Goal: Task Accomplishment & Management: Complete application form

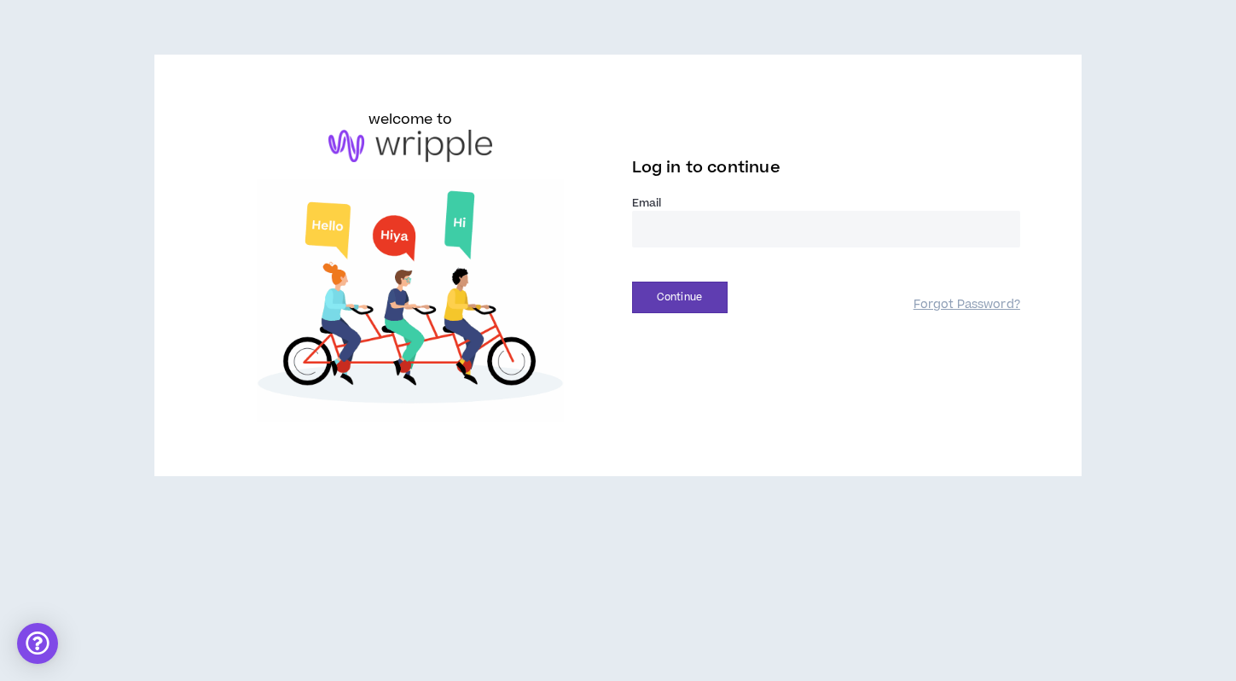
click at [664, 228] on input "email" at bounding box center [826, 229] width 388 height 37
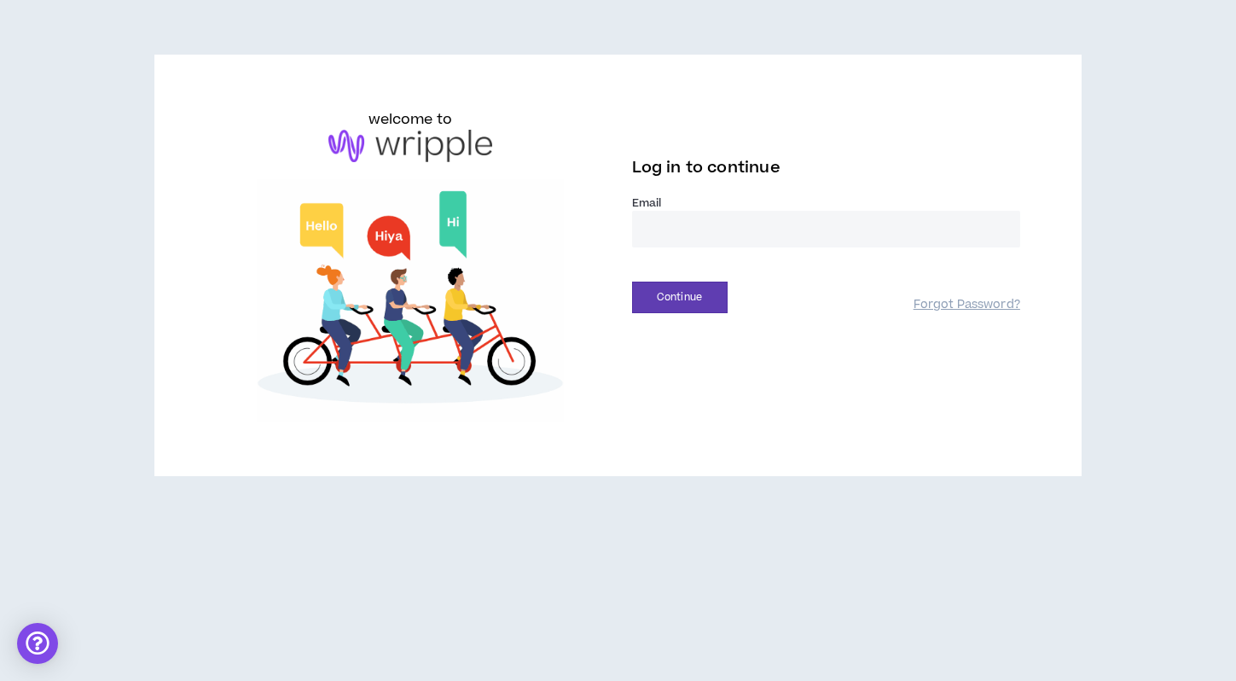
type input "**********"
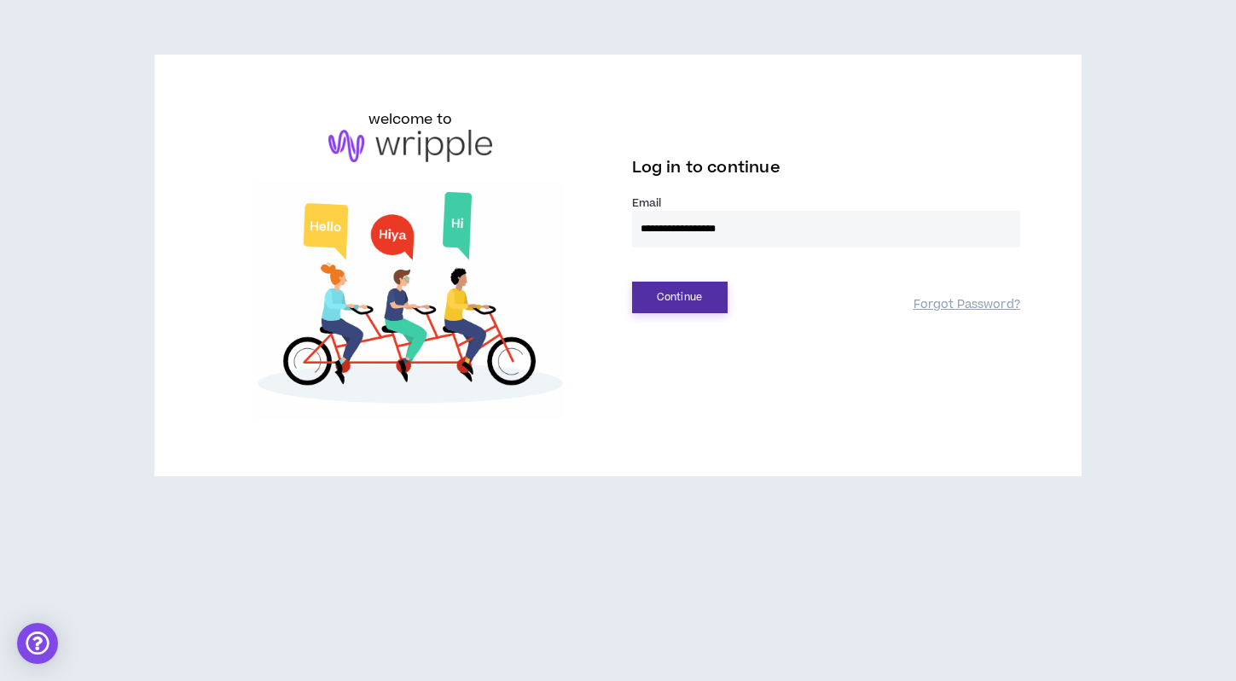
click at [686, 300] on button "Continue" at bounding box center [680, 297] width 96 height 32
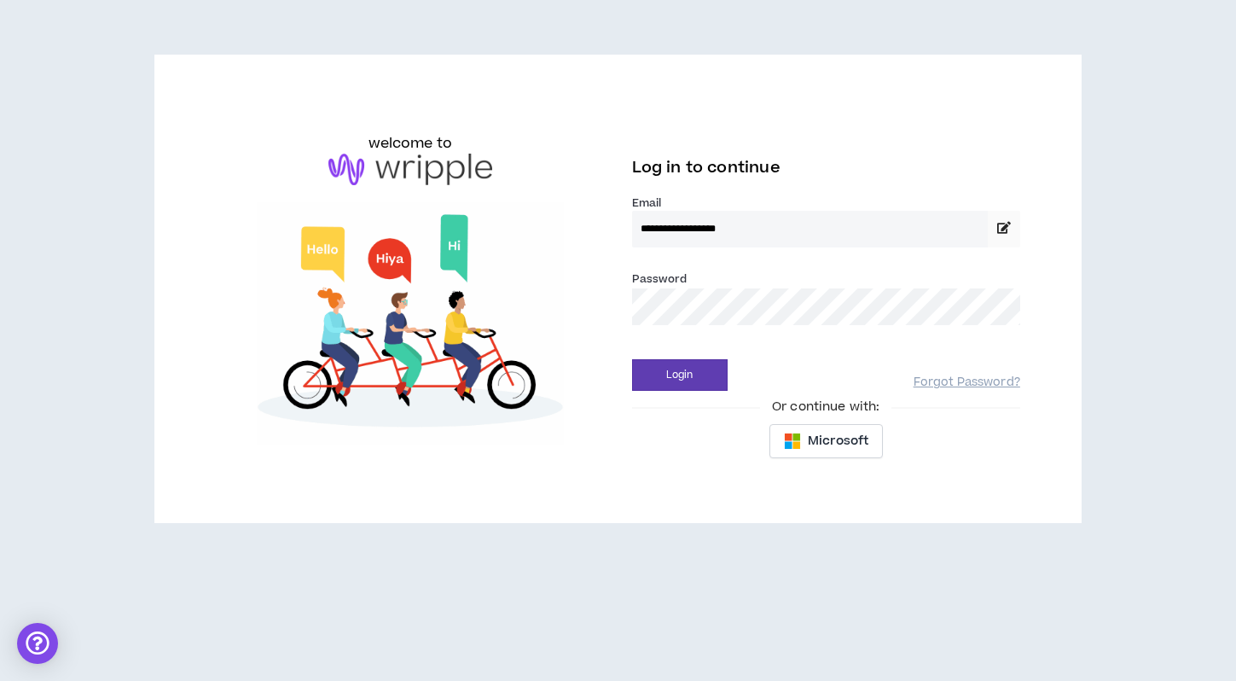
click at [677, 393] on div "**********" at bounding box center [825, 288] width 415 height 359
click at [677, 380] on button "Login" at bounding box center [680, 375] width 96 height 32
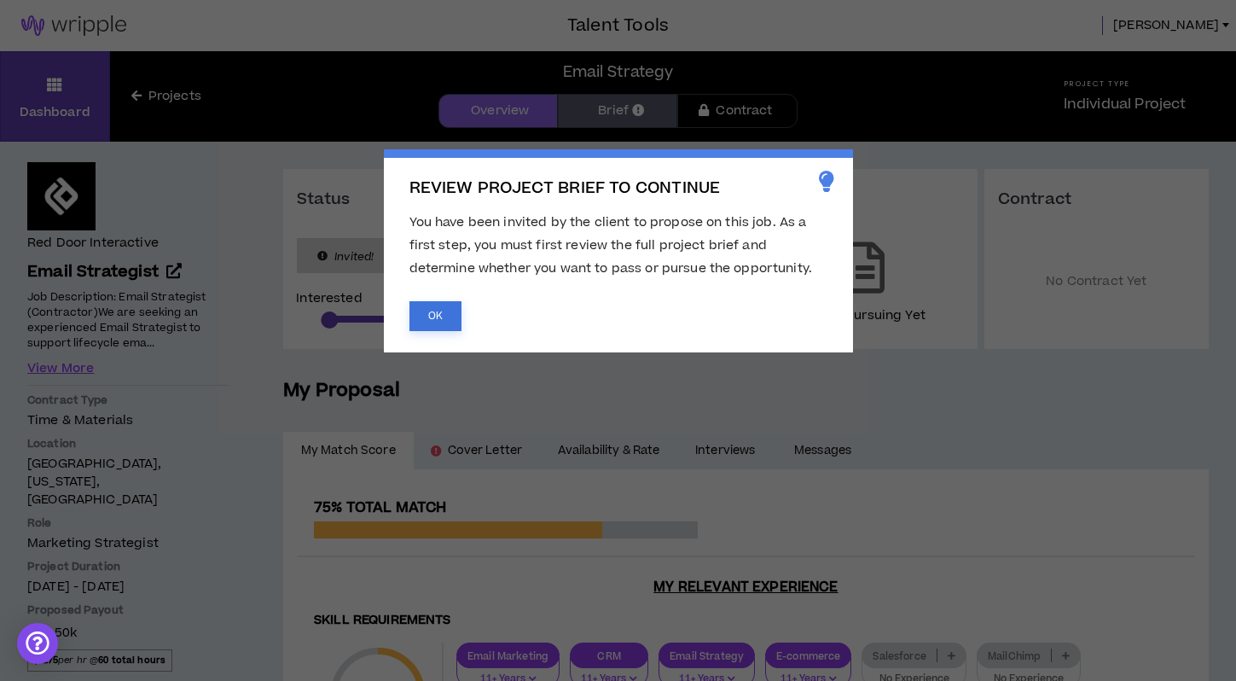
click at [441, 321] on button "OK" at bounding box center [435, 316] width 52 height 30
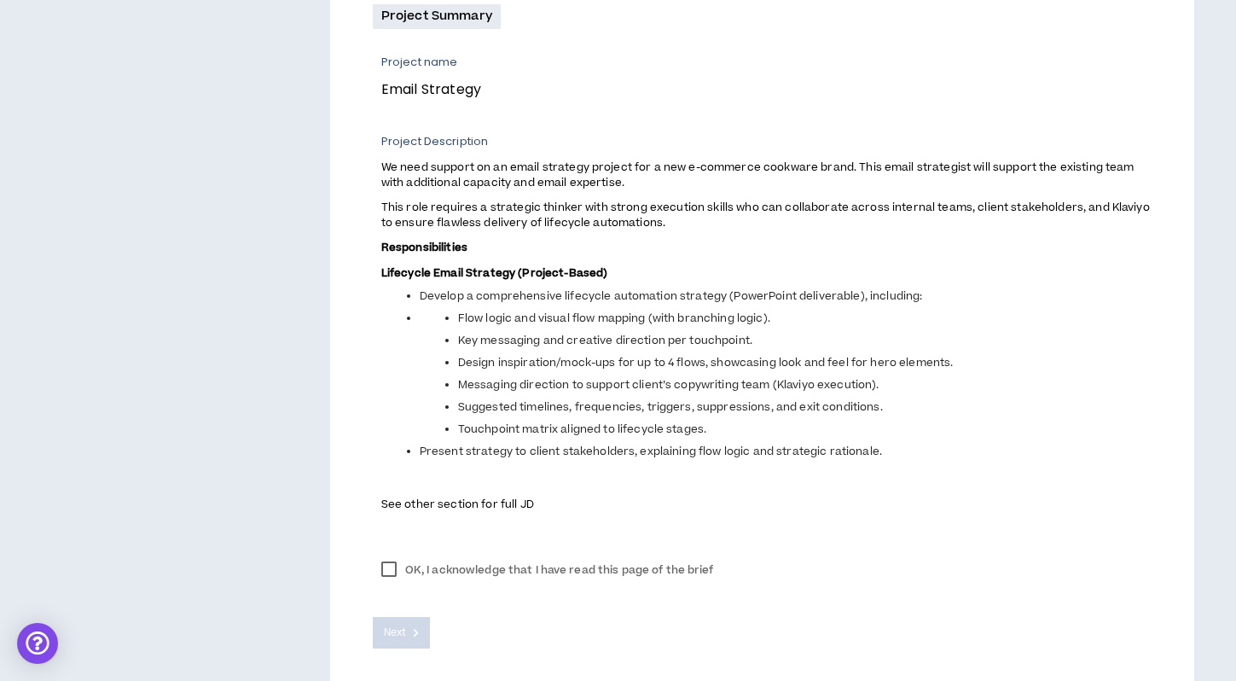
scroll to position [620, 0]
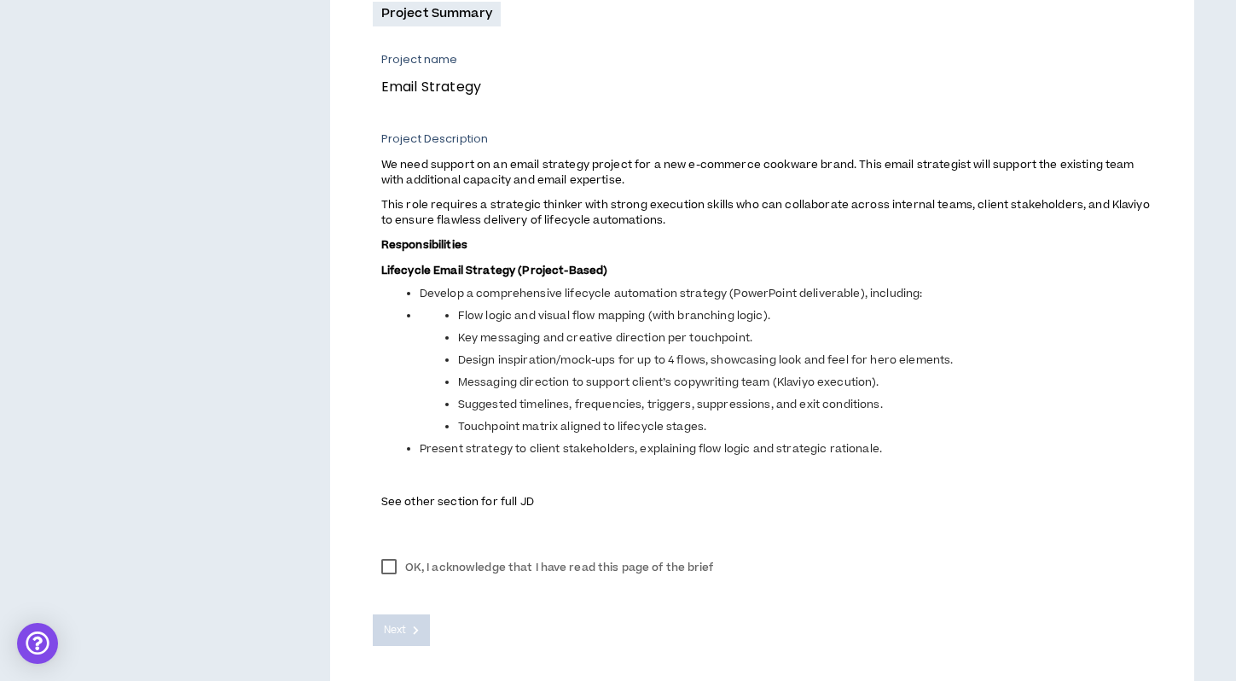
click at [580, 225] on span "This role requires a strategic thinker with strong execution skills who can col…" at bounding box center [765, 212] width 769 height 31
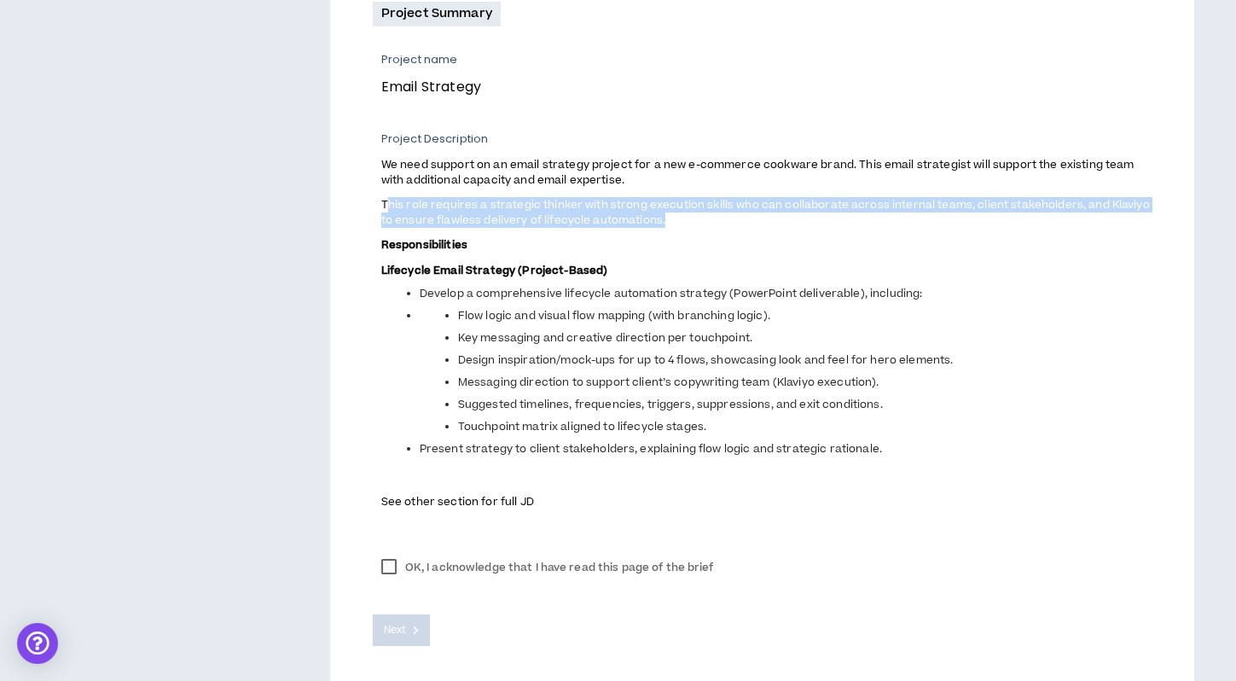
click at [580, 225] on span "This role requires a strategic thinker with strong execution skills who can col…" at bounding box center [765, 212] width 769 height 31
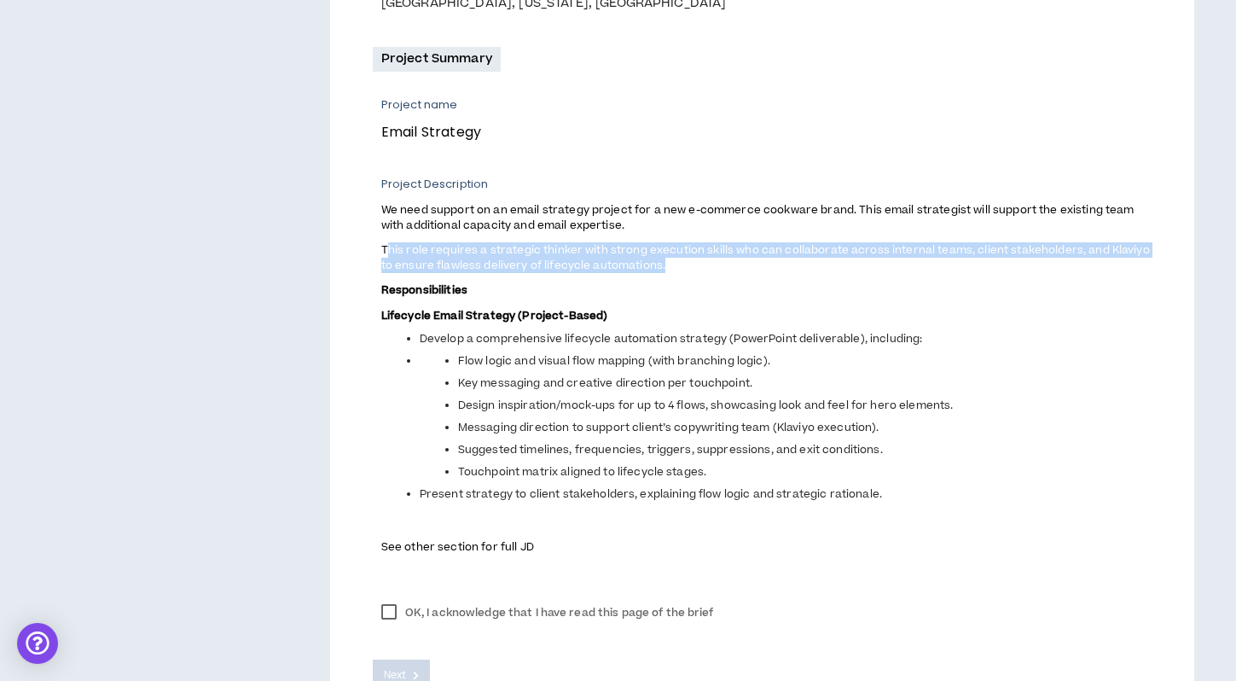
scroll to position [691, 0]
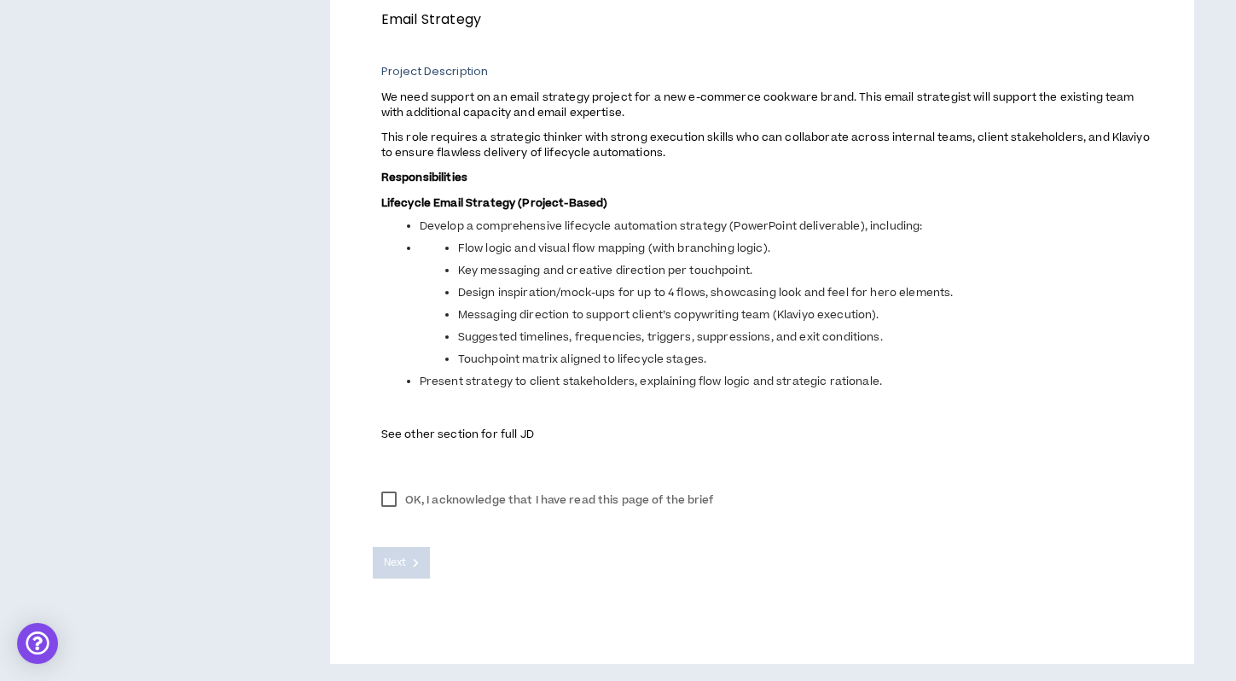
click at [426, 385] on span "Present strategy to client stakeholders, explaining flow logic and strategic ra…" at bounding box center [651, 381] width 462 height 15
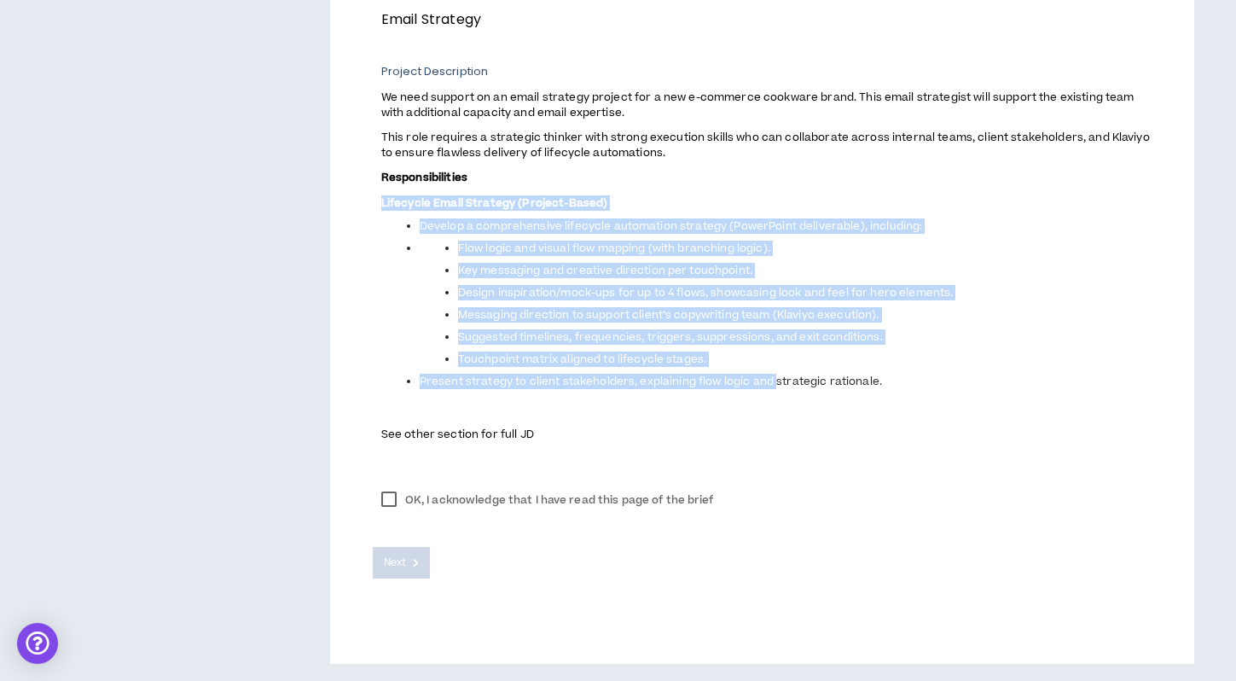
drag, startPoint x: 398, startPoint y: 200, endPoint x: 772, endPoint y: 377, distance: 413.6
click at [772, 377] on span "We need support on an email strategy project for a new e-commerce cookware bran…" at bounding box center [766, 265] width 770 height 355
click at [897, 380] on li "Present strategy to client stakeholders, explaining flow logic and strategic ra…" at bounding box center [786, 381] width 732 height 15
copy span "Lifecycle Email Strategy (Project-Based) Develop a comprehensive lifecycle auto…"
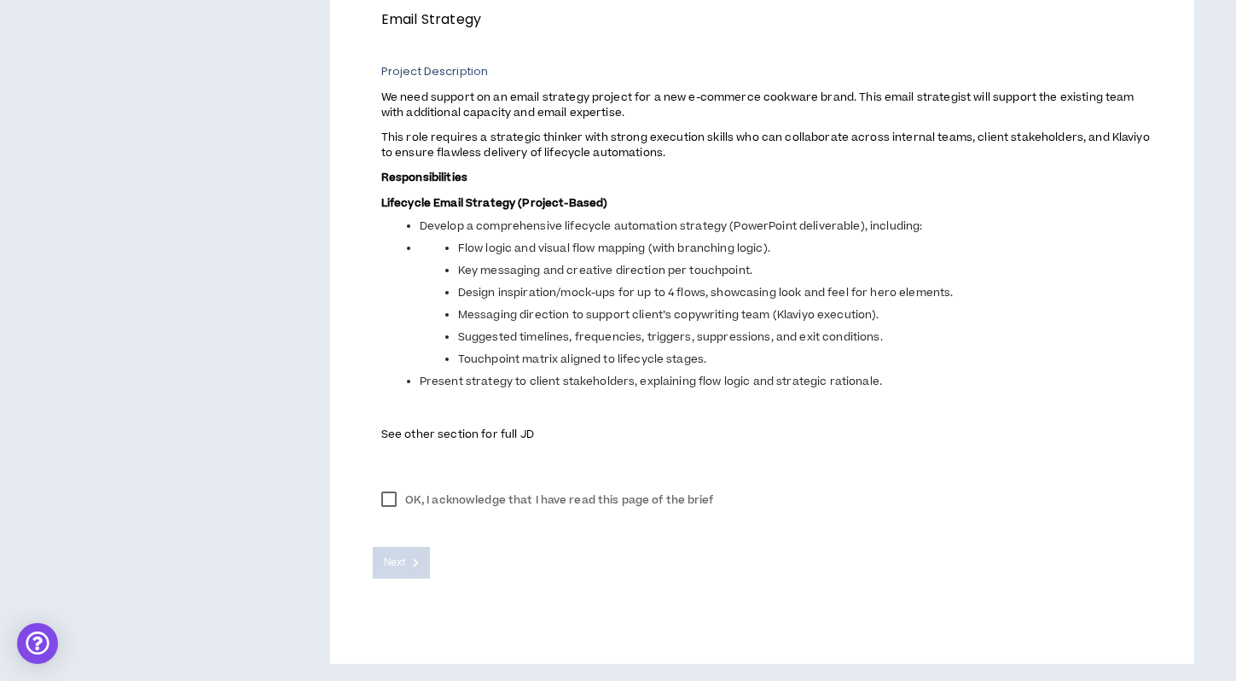
click at [503, 146] on span "This role requires a strategic thinker with strong execution skills who can col…" at bounding box center [765, 145] width 769 height 31
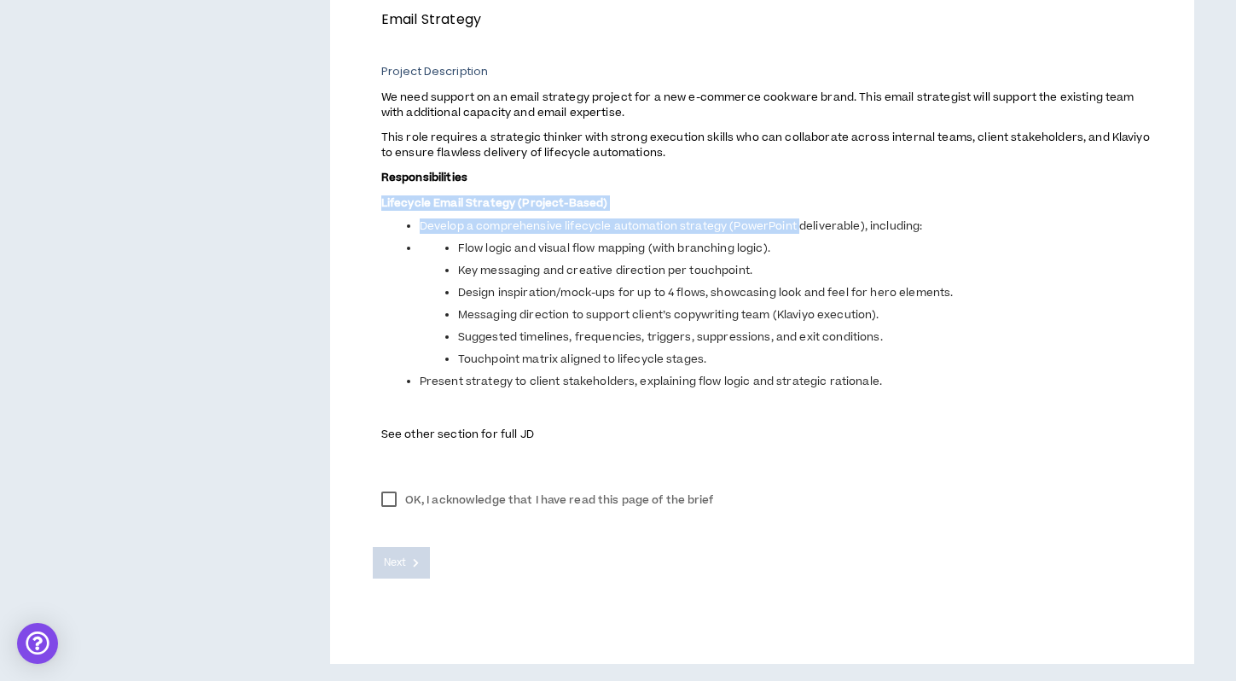
drag, startPoint x: 796, startPoint y: 232, endPoint x: 395, endPoint y: 189, distance: 403.2
click at [394, 189] on span "We need support on an email strategy project for a new e-commerce cookware bran…" at bounding box center [766, 265] width 770 height 355
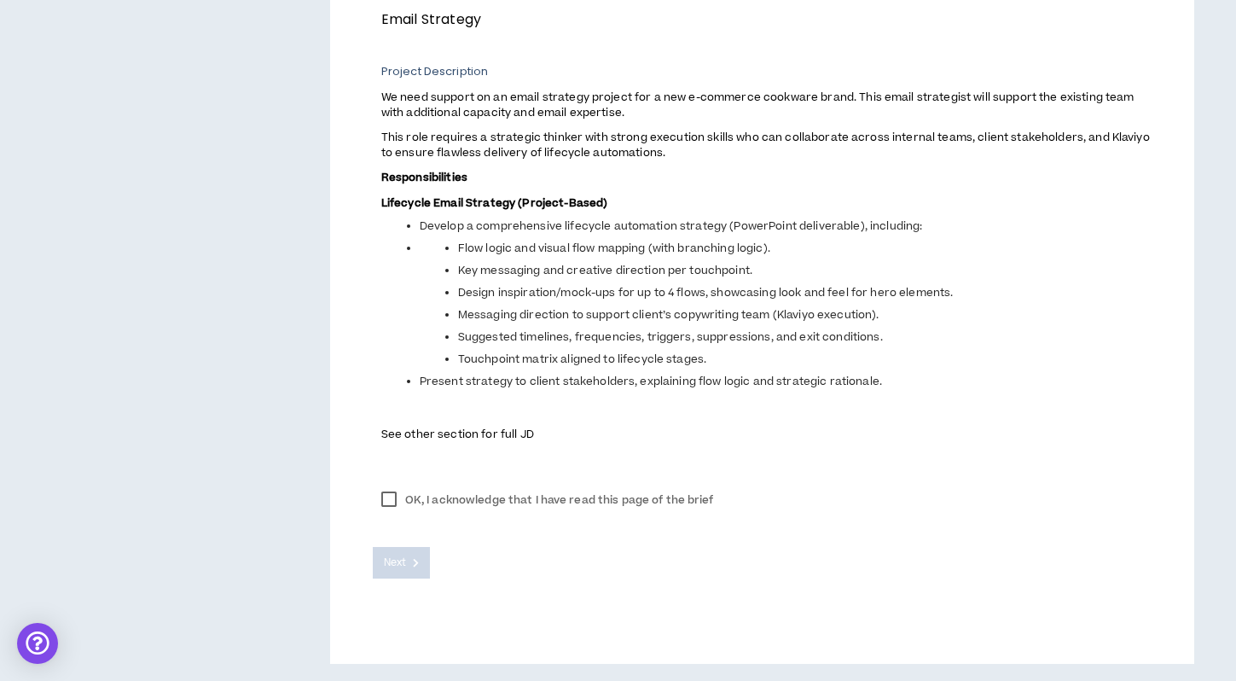
click at [441, 241] on ul "Flow logic and visual flow mapping (with branching logic). Key messaging and cr…" at bounding box center [786, 304] width 732 height 126
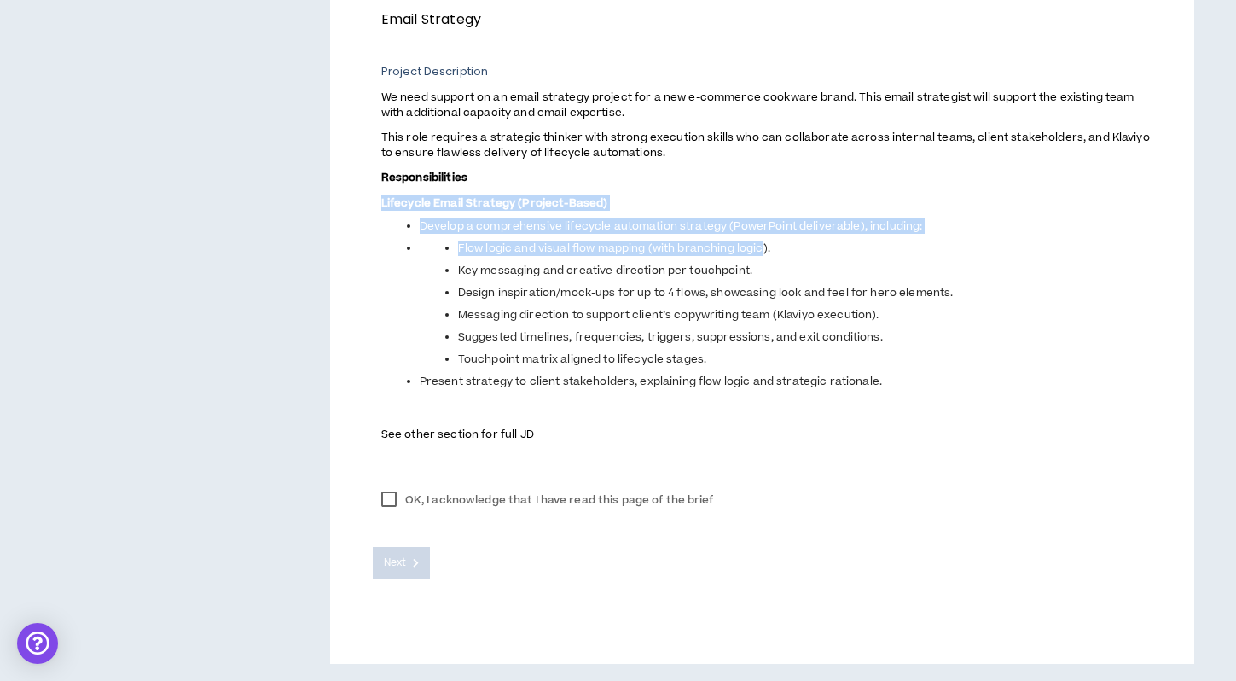
drag, startPoint x: 765, startPoint y: 252, endPoint x: 375, endPoint y: 199, distance: 393.5
click at [375, 199] on div "Project name Email Strategy Project Description We need support on an email str…" at bounding box center [762, 214] width 779 height 459
copy span "Lifecycle Email Strategy (Project-Based) Develop a comprehensive lifecycle auto…"
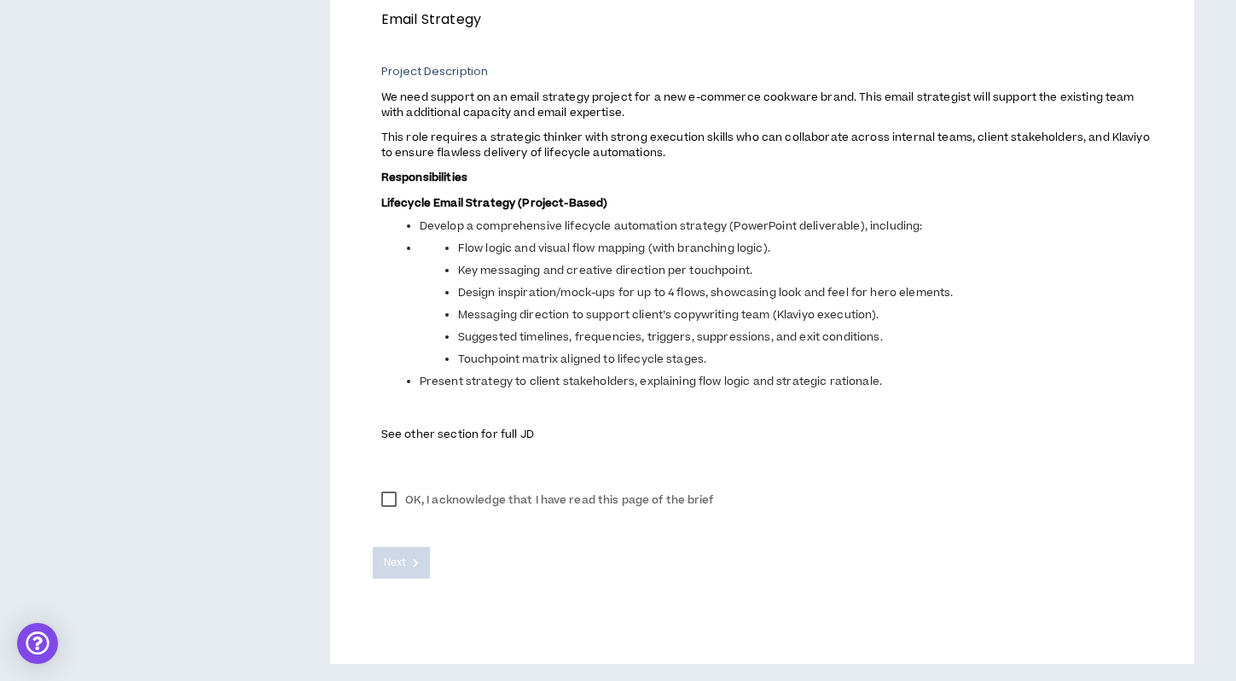
click at [388, 504] on label "OK, I acknowledge that I have read this page of the brief" at bounding box center [548, 500] width 350 height 26
click at [403, 564] on span "Next" at bounding box center [395, 562] width 22 height 16
click at [481, 241] on span "Flow logic and visual flow mapping (with branching logic)." at bounding box center [614, 248] width 312 height 15
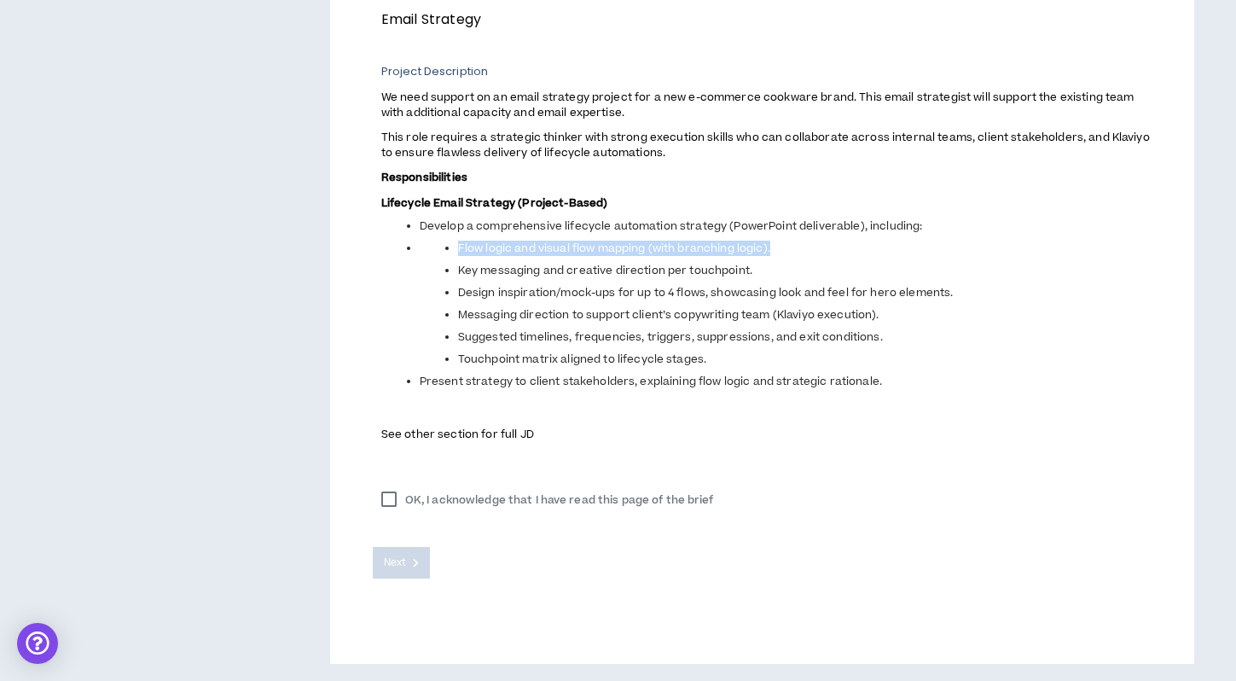
copy span "Flow logic and visual flow mapping (with branching logic)."
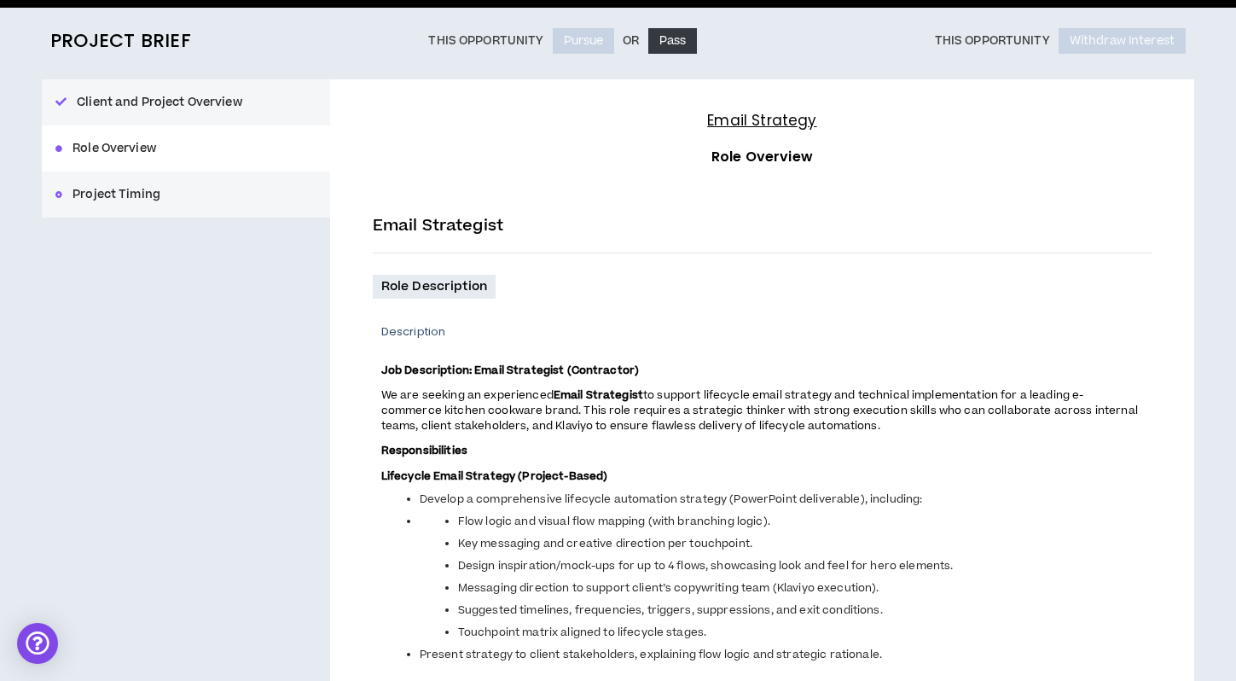
scroll to position [122, 0]
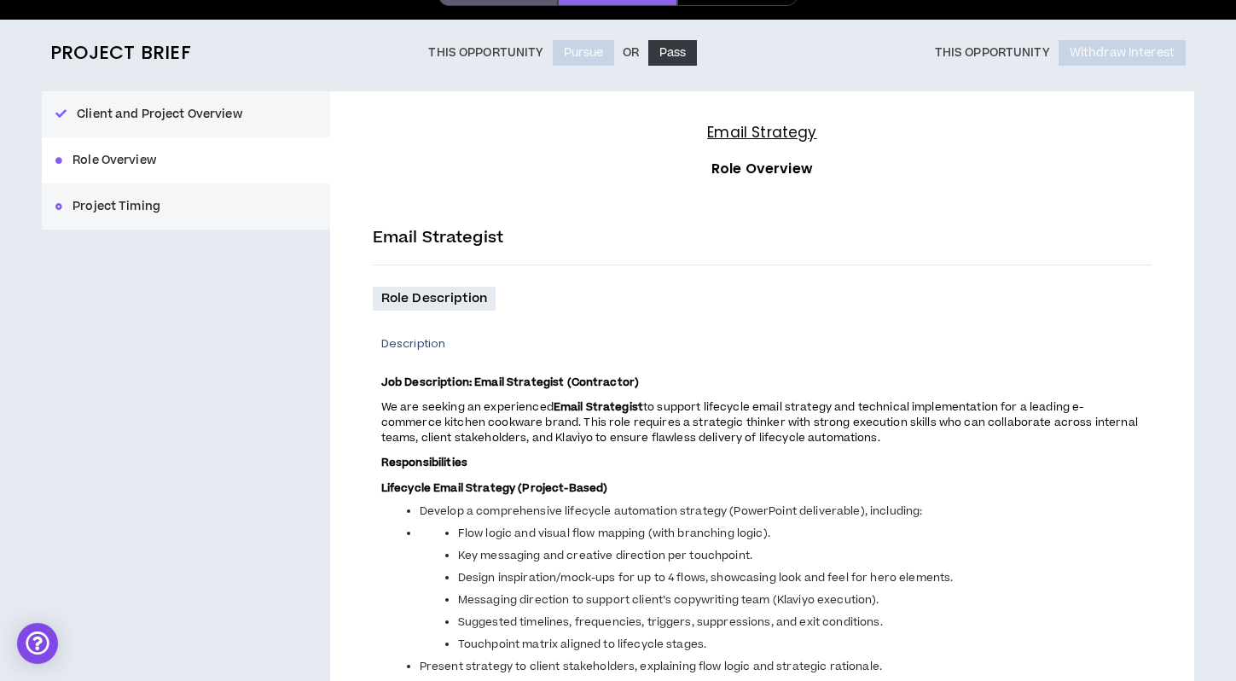
click at [136, 206] on button "Project Timing" at bounding box center [186, 206] width 288 height 46
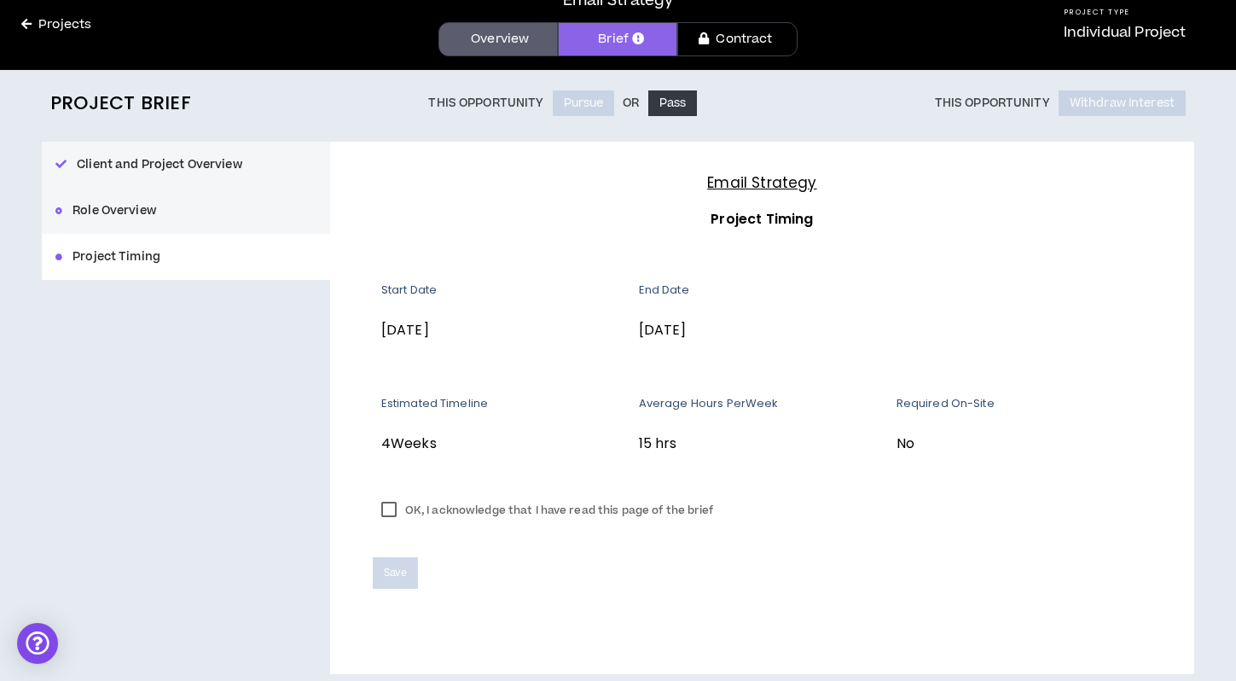
scroll to position [78, 0]
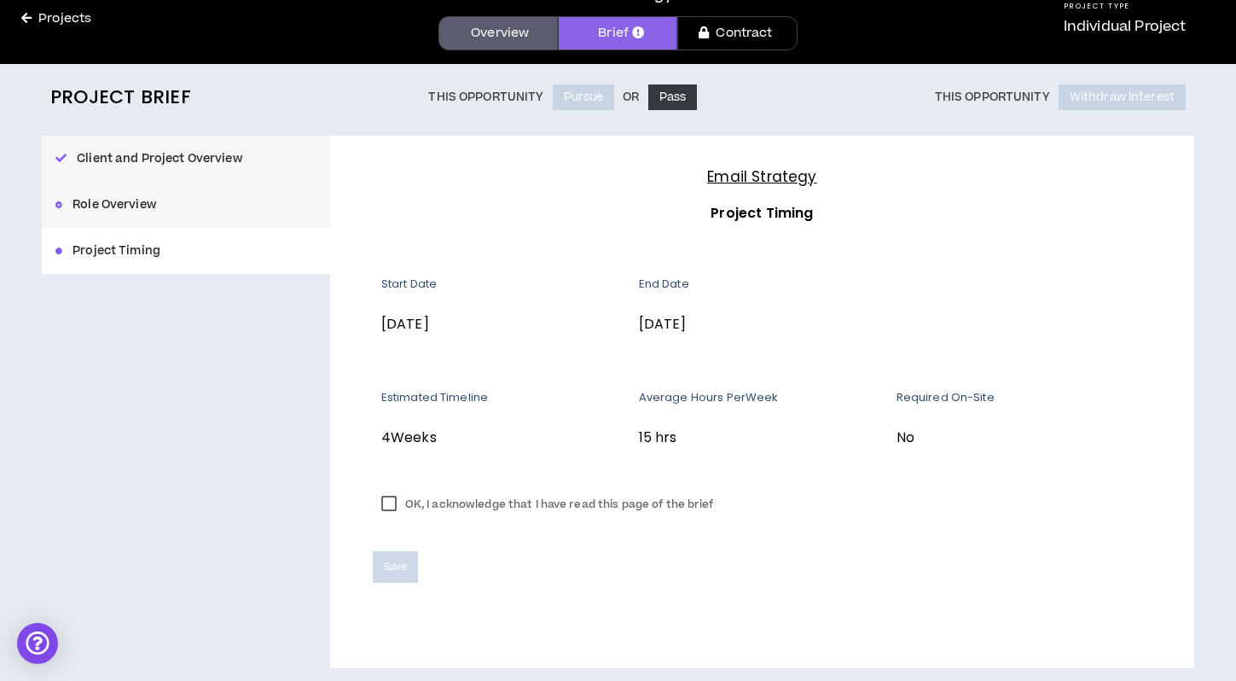
click at [174, 202] on button "Role Overview" at bounding box center [186, 205] width 288 height 46
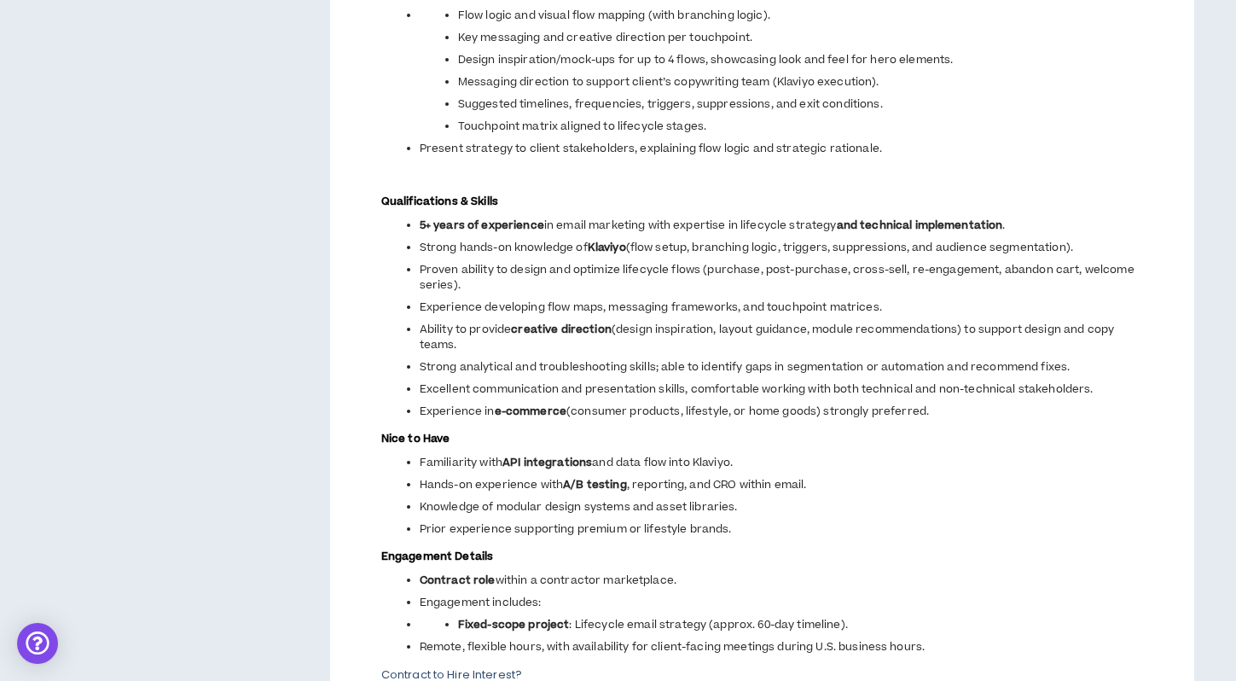
scroll to position [641, 0]
